Goal: Transaction & Acquisition: Purchase product/service

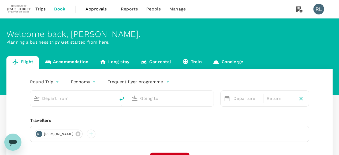
type input "Kuala Lumpur Intl (KUL)"
type input "Singapore Changi (SIN)"
type input "Kuala Lumpur Intl (KUL)"
type input "Singapore Changi (SIN)"
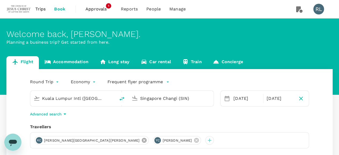
click at [141, 140] on icon at bounding box center [144, 141] width 6 height 6
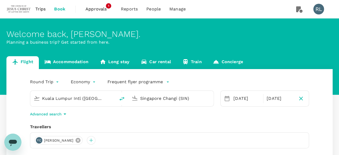
click at [76, 141] on icon at bounding box center [78, 140] width 5 height 5
click at [39, 140] on div at bounding box center [39, 140] width 9 height 9
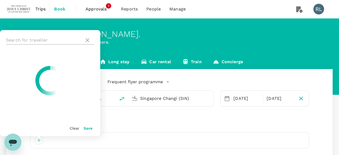
click at [47, 41] on input "text" at bounding box center [44, 40] width 76 height 9
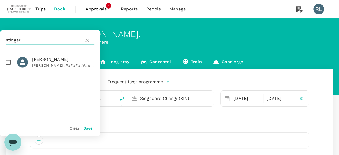
type input "stinger"
click at [8, 64] on input "checkbox" at bounding box center [8, 62] width 11 height 11
checkbox input "true"
click at [86, 130] on button "Save" at bounding box center [88, 128] width 9 height 4
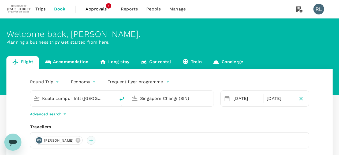
click at [95, 139] on div at bounding box center [91, 140] width 9 height 9
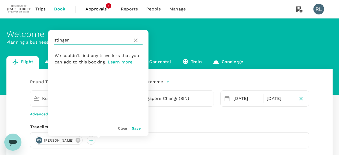
drag, startPoint x: 71, startPoint y: 41, endPoint x: 49, endPoint y: 42, distance: 21.5
click at [49, 42] on div "stinger" at bounding box center [98, 40] width 100 height 20
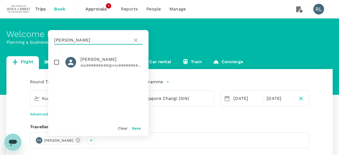
type input "mckee"
click at [57, 62] on input "checkbox" at bounding box center [56, 62] width 11 height 11
checkbox input "true"
click at [138, 129] on button "Save" at bounding box center [136, 128] width 9 height 4
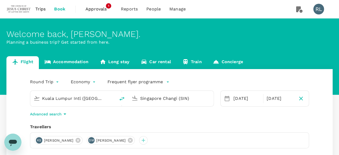
click at [65, 99] on input "Kuala Lumpur Intl (KUL)" at bounding box center [73, 98] width 62 height 8
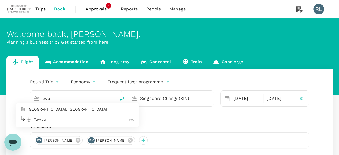
click at [52, 120] on p "Tawau" at bounding box center [80, 119] width 93 height 5
type input "Tawau (TWU)"
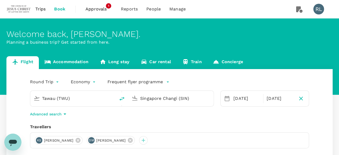
drag, startPoint x: 190, startPoint y: 98, endPoint x: 122, endPoint y: 97, distance: 67.6
click at [122, 97] on div "Tawau (TWU) Singapore Changi (SIN)" at bounding box center [122, 99] width 184 height 16
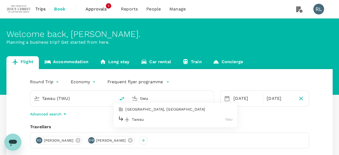
click at [150, 122] on p "Tawau" at bounding box center [178, 119] width 93 height 5
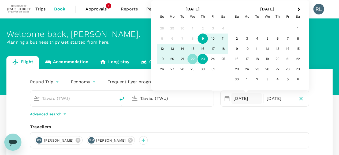
type input "Tawau (TWU)"
click at [198, 120] on div "Round Trip roundtrip Economy economy Frequent flyer programme Tawau (TWU) Tawau…" at bounding box center [169, 145] width 326 height 152
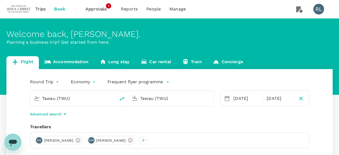
click at [78, 98] on input "Tawau (TWU)" at bounding box center [73, 98] width 62 height 8
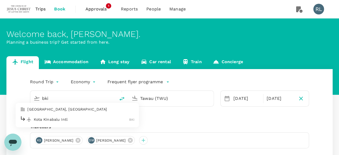
click at [72, 120] on p "Kota Kinabalu Intl" at bounding box center [81, 119] width 95 height 5
type input "Kota Kinabalu Intl (BKI)"
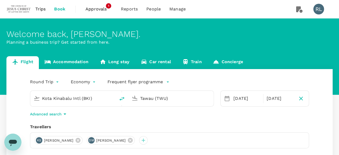
click at [229, 133] on div "KS Kimball Kevin Stinger DM Dallin Rohn Mckee" at bounding box center [169, 141] width 279 height 16
click at [248, 97] on div "22 Oct" at bounding box center [246, 98] width 31 height 11
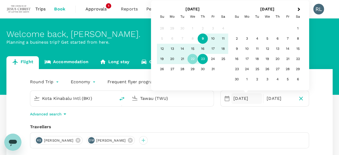
click at [202, 38] on div "9" at bounding box center [203, 39] width 10 height 10
click at [274, 133] on div "KS Kimball Kevin Stinger DM Dallin Rohn Mckee" at bounding box center [169, 141] width 279 height 16
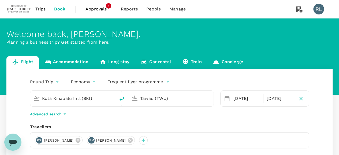
click at [56, 82] on body "Trips Book Approvals 1 Reports People Manage RL Welcome back , Robert Burnell .…" at bounding box center [169, 127] width 339 height 255
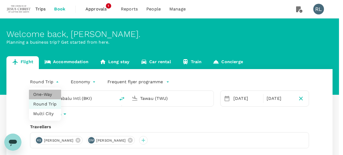
click at [47, 94] on li "One-Way" at bounding box center [45, 95] width 32 height 10
type input "oneway"
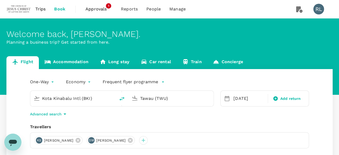
click at [309, 113] on div "Advanced search" at bounding box center [169, 114] width 279 height 6
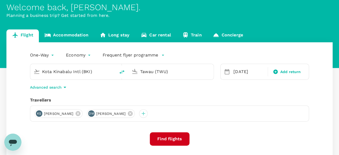
click at [175, 138] on button "Find flights" at bounding box center [170, 139] width 40 height 13
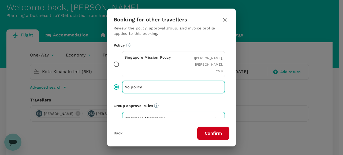
click at [212, 133] on button "Confirm" at bounding box center [213, 133] width 32 height 13
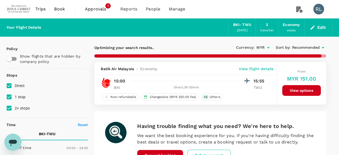
click at [304, 46] on span "Recommended" at bounding box center [306, 48] width 28 height 6
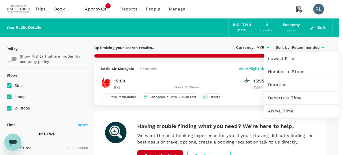
click at [287, 98] on span "Departure Time" at bounding box center [301, 98] width 67 height 6
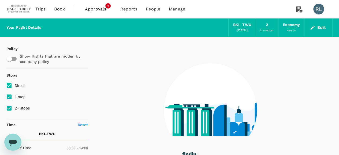
checkbox input "false"
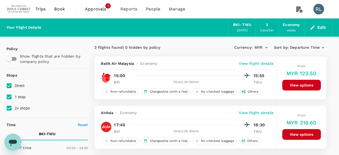
click at [293, 84] on button "View options" at bounding box center [301, 85] width 39 height 11
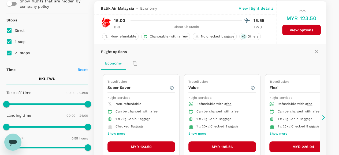
scroll to position [56, 0]
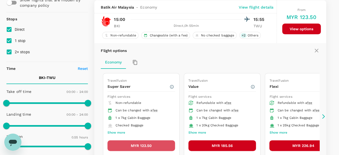
click at [142, 145] on button "MYR 123.50" at bounding box center [142, 146] width 68 height 11
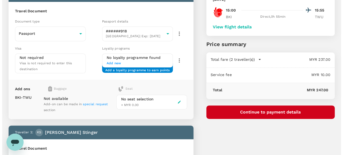
scroll to position [54, 0]
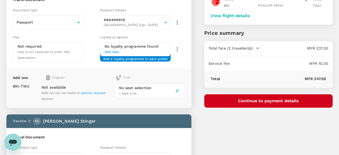
click at [273, 103] on button "Continue to payment details" at bounding box center [268, 100] width 128 height 13
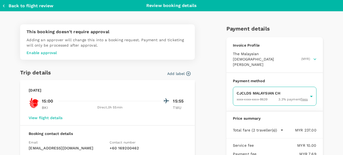
click at [245, 90] on body "Back to flight results Flight review Traveller(s) Traveller 1 : DM Dallin Rohn …" at bounding box center [171, 127] width 343 height 363
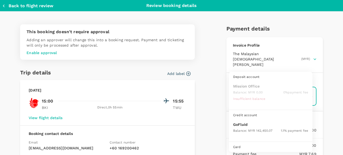
scroll to position [14, 0]
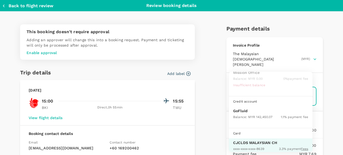
click at [248, 112] on p "GoFluid" at bounding box center [270, 110] width 75 height 5
type input "9b357727-6904-47bd-a44e-9a56bf7dfc7a"
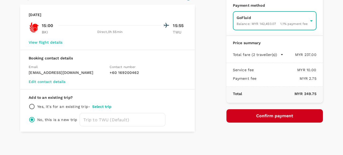
scroll to position [76, 0]
click at [264, 110] on button "Confirm payment" at bounding box center [275, 115] width 97 height 13
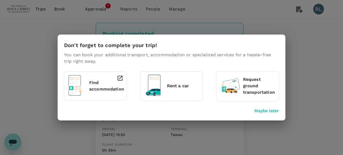
click at [59, 9] on div "Don't forget to complete your trip! You can book your additional transport, acc…" at bounding box center [171, 77] width 343 height 155
click at [259, 111] on p "Maybe later" at bounding box center [267, 111] width 25 height 6
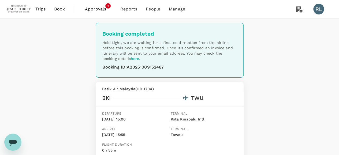
click at [61, 10] on span "Book" at bounding box center [59, 9] width 11 height 6
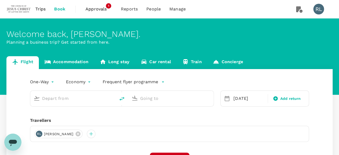
type input "Kota Kinabalu Intl (BKI)"
type input "Tawau (TWU)"
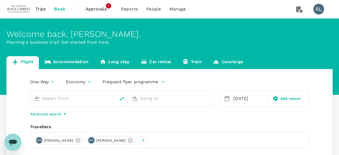
type input "Kota Kinabalu Intl (BKI)"
type input "Tawau (TWU)"
click at [122, 98] on icon "delete" at bounding box center [122, 99] width 6 height 6
type input "Tawau (TWU)"
type input "Kota Kinabalu Intl (BKI)"
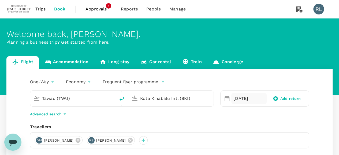
click at [239, 99] on div "[DATE]" at bounding box center [248, 98] width 35 height 11
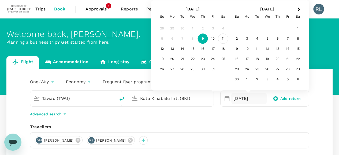
click at [222, 40] on div "11" at bounding box center [223, 39] width 10 height 10
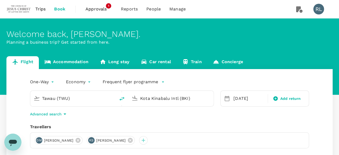
scroll to position [27, 0]
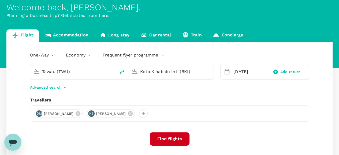
click at [175, 138] on button "Find flights" at bounding box center [170, 139] width 40 height 13
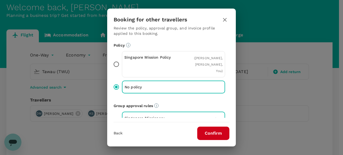
click at [210, 134] on button "Confirm" at bounding box center [213, 133] width 32 height 13
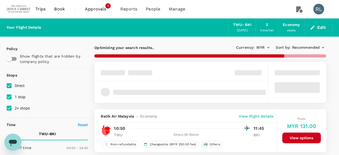
click at [303, 47] on span "Recommended" at bounding box center [306, 48] width 28 height 6
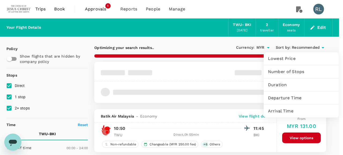
click at [281, 97] on span "Departure Time" at bounding box center [301, 98] width 67 height 6
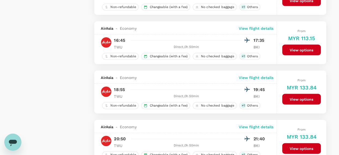
scroll to position [563, 0]
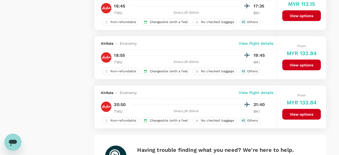
click at [301, 112] on button "View options" at bounding box center [301, 114] width 39 height 11
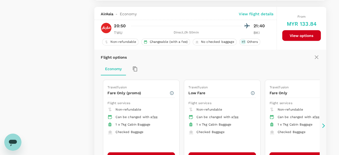
scroll to position [647, 0]
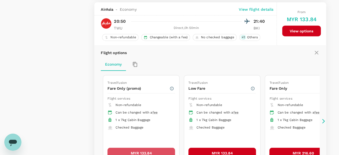
click at [153, 149] on button "MYR 133.84" at bounding box center [142, 153] width 68 height 11
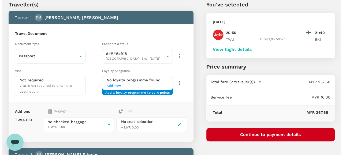
scroll to position [27, 0]
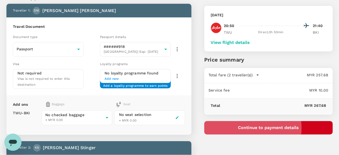
click at [280, 128] on button "Continue to payment details" at bounding box center [268, 127] width 128 height 13
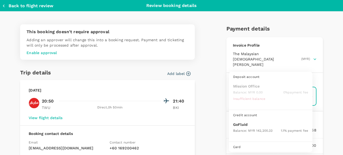
click at [252, 83] on body "Back to flight results Flight review Traveller(s) Traveller 1 : [PERSON_NAME] […" at bounding box center [171, 154] width 343 height 363
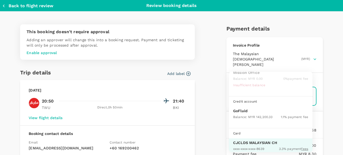
click at [249, 114] on div "Balance : MYR 142,200.33" at bounding box center [252, 117] width 39 height 6
type input "9b357727-6904-47bd-a44e-9a56bf7dfc7a"
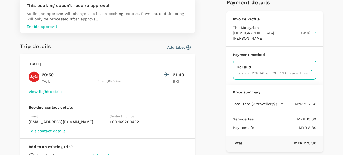
scroll to position [76, 0]
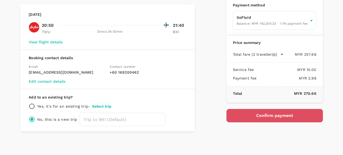
click at [255, 110] on button "Confirm payment" at bounding box center [275, 115] width 97 height 13
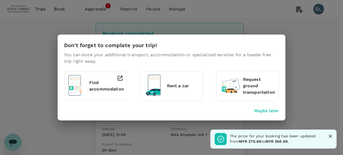
click at [64, 25] on div "Don't forget to complete your trip! You can book your additional transport, acc…" at bounding box center [171, 77] width 343 height 155
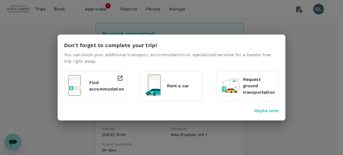
click at [276, 112] on p "Maybe later" at bounding box center [267, 111] width 25 height 6
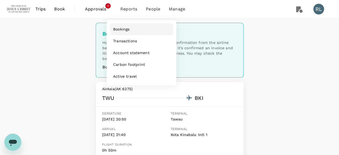
click at [124, 31] on span "Bookings" at bounding box center [121, 29] width 16 height 5
